Goal: Register for event/course

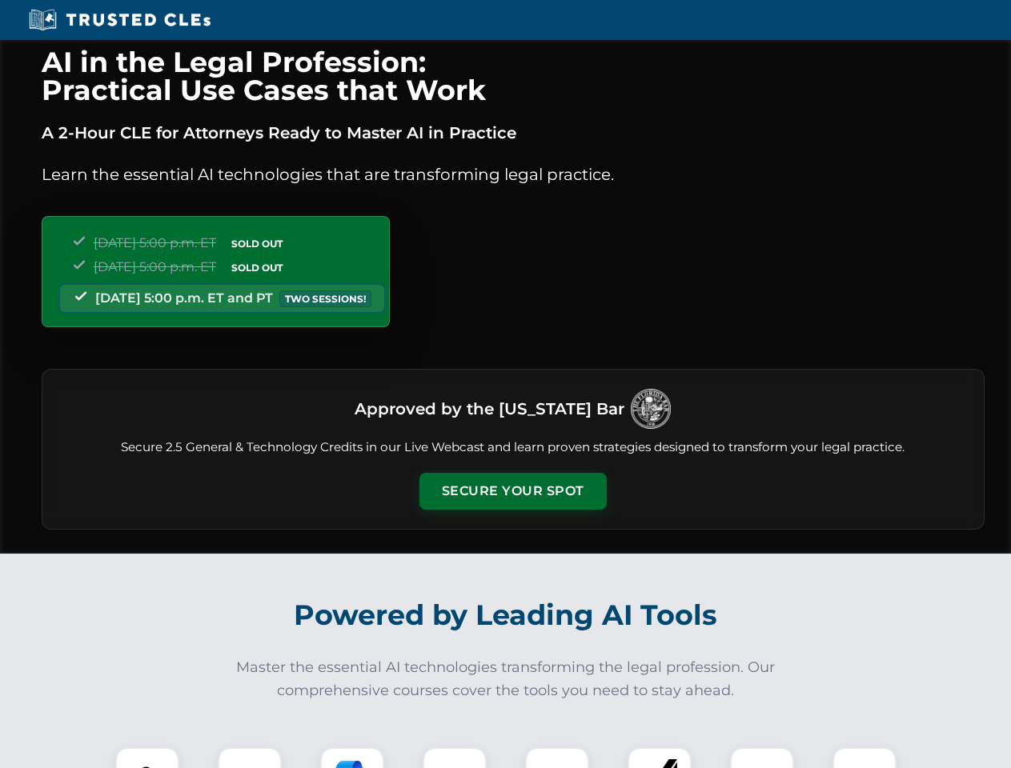
click at [512, 491] on button "Secure Your Spot" at bounding box center [512, 491] width 187 height 37
click at [147, 758] on img at bounding box center [147, 779] width 46 height 46
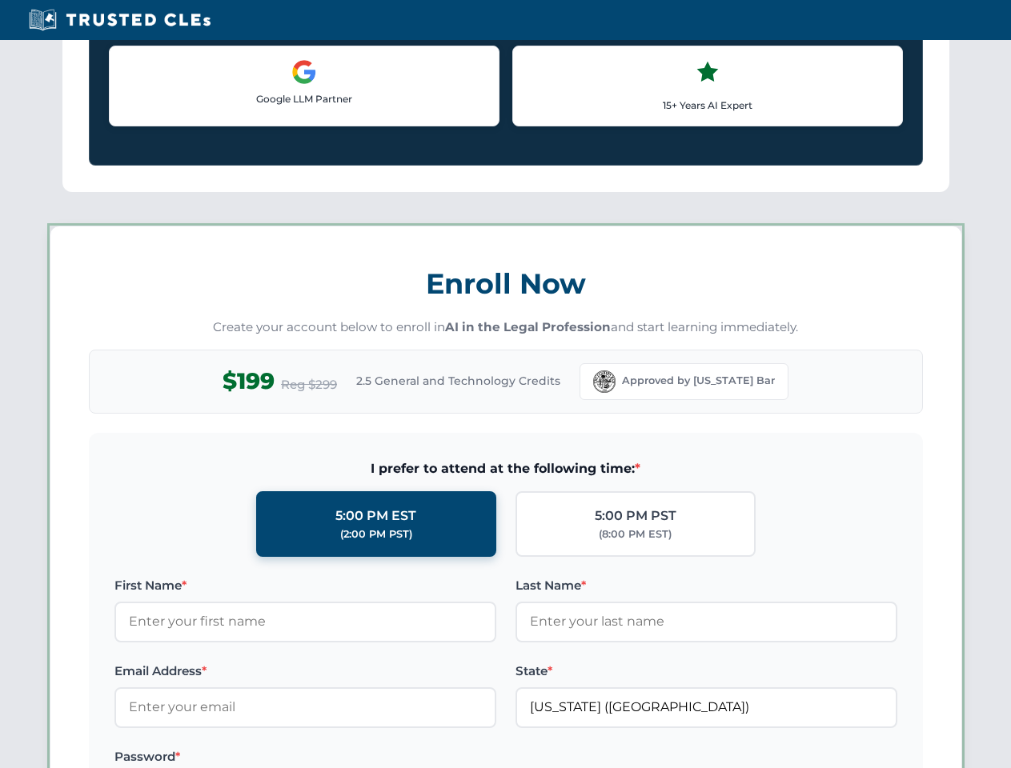
click at [352, 758] on label "Password *" at bounding box center [305, 757] width 382 height 19
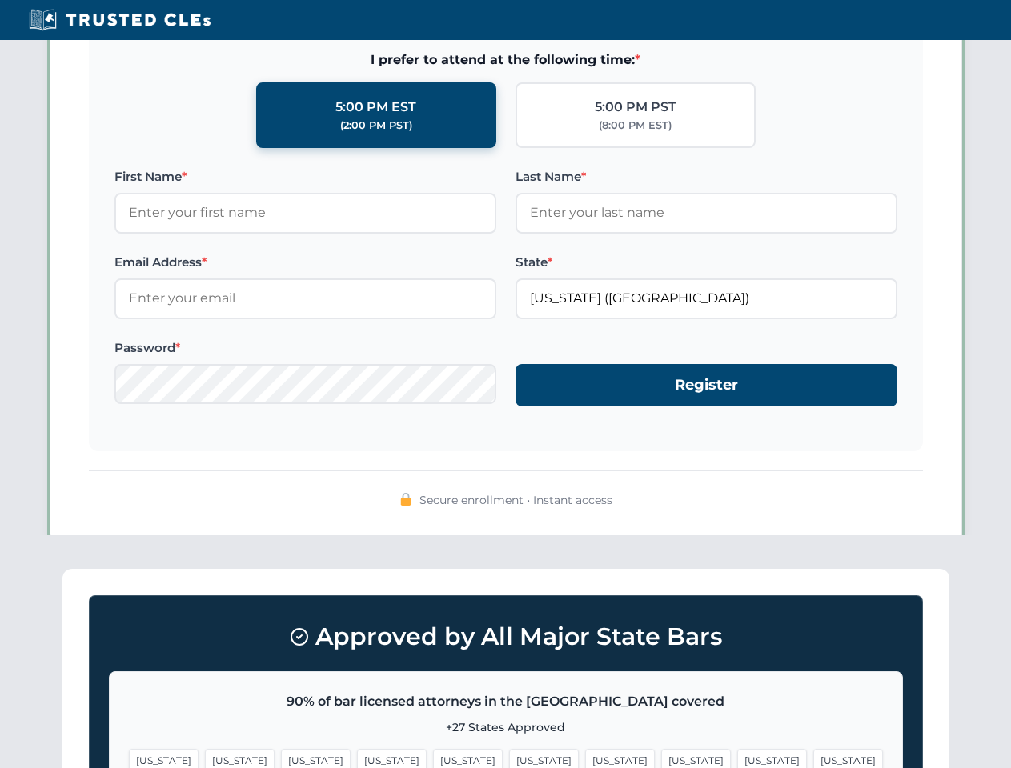
click at [737, 758] on span "[US_STATE]" at bounding box center [772, 760] width 70 height 23
